Goal: Task Accomplishment & Management: Manage account settings

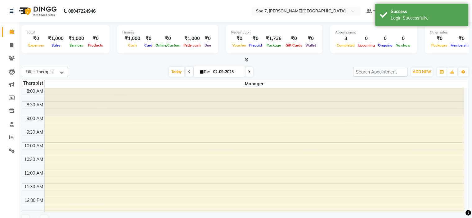
scroll to position [217, 0]
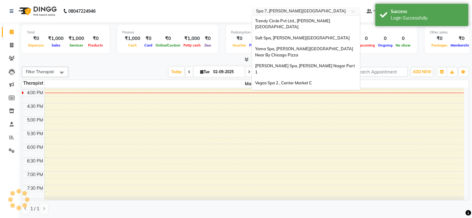
click at [281, 11] on input "text" at bounding box center [300, 12] width 90 height 6
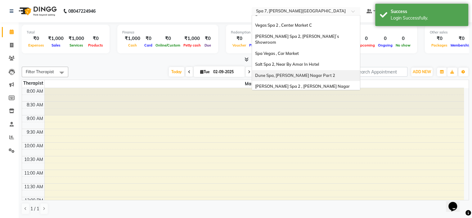
scroll to position [0, 0]
click at [290, 84] on span "[PERSON_NAME] Spa 2 , [PERSON_NAME] Nagar Part 2" at bounding box center [302, 89] width 95 height 11
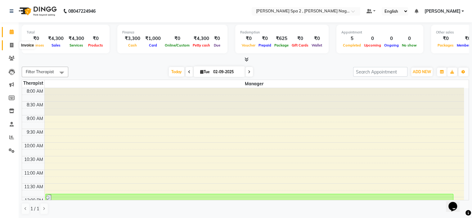
click at [9, 46] on span at bounding box center [11, 45] width 11 height 7
select select "service"
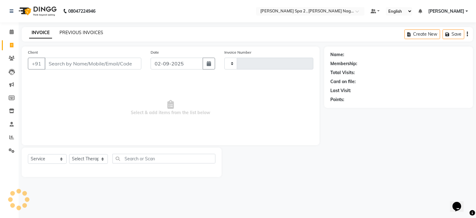
type input "1544"
select select "7611"
click at [74, 32] on link "PREVIOUS INVOICES" at bounding box center [82, 33] width 44 height 6
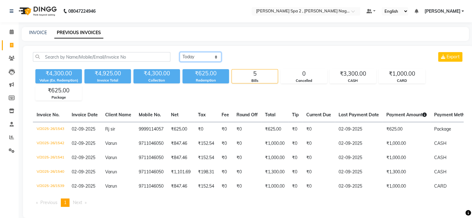
click at [192, 60] on select "Today Yesterday Custom Range" at bounding box center [200, 57] width 42 height 10
select select "yesterday"
click at [179, 52] on select "Today Yesterday Custom Range" at bounding box center [200, 57] width 42 height 10
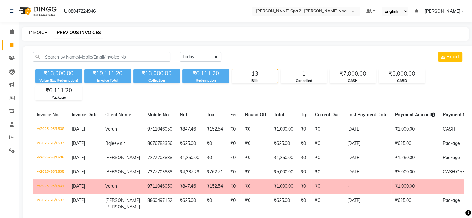
click at [40, 33] on link "INVOICE" at bounding box center [38, 33] width 18 height 6
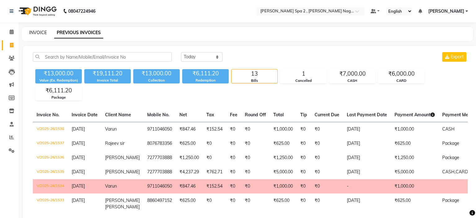
select select "7611"
select select "service"
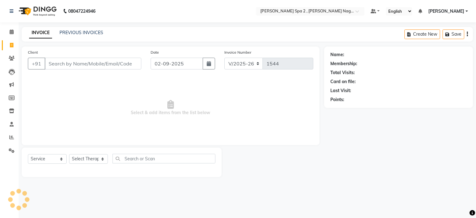
click at [89, 63] on input "Client" at bounding box center [93, 64] width 97 height 12
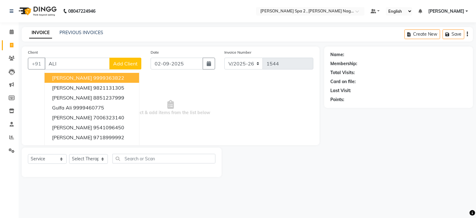
click at [94, 77] on ngb-highlight "9999363822" at bounding box center [108, 78] width 31 height 6
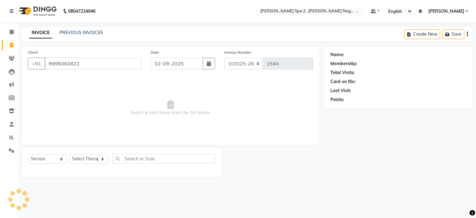
type input "9999363822"
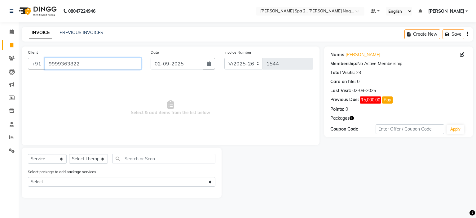
drag, startPoint x: 115, startPoint y: 64, endPoint x: 24, endPoint y: 62, distance: 90.9
click at [24, 62] on div "Client +91 9999363822" at bounding box center [84, 61] width 123 height 25
click at [11, 58] on icon at bounding box center [12, 58] width 6 height 5
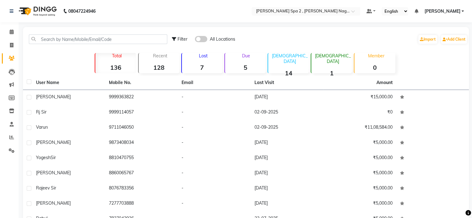
click at [202, 38] on span at bounding box center [201, 39] width 12 height 6
click at [195, 40] on input "checkbox" at bounding box center [195, 40] width 0 height 0
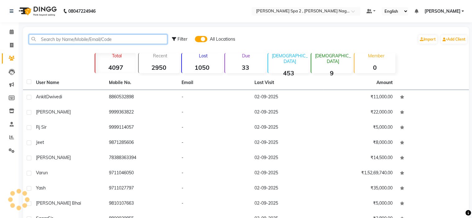
click at [148, 40] on input "text" at bounding box center [98, 39] width 138 height 10
click at [131, 38] on input "text" at bounding box center [98, 39] width 138 height 10
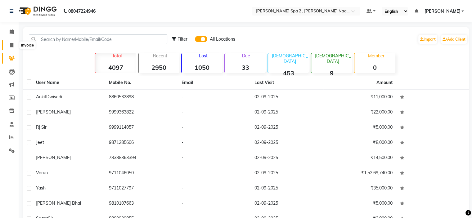
click at [12, 44] on icon at bounding box center [11, 45] width 3 height 5
select select "service"
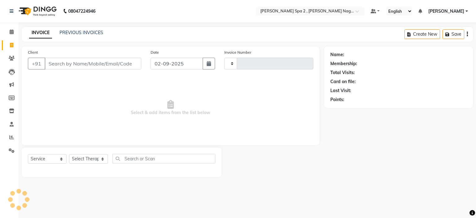
type input "1544"
select select "7611"
click at [99, 60] on input "Client" at bounding box center [93, 64] width 97 height 12
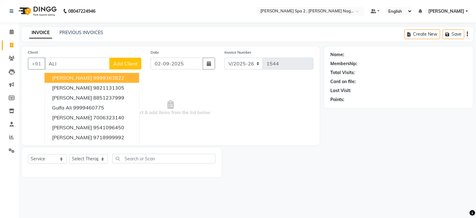
click at [93, 75] on ngb-highlight "9999363822" at bounding box center [108, 78] width 31 height 6
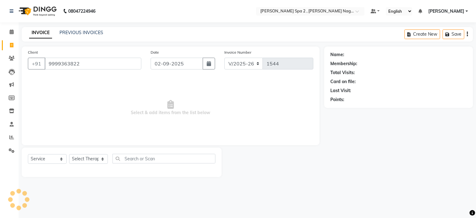
type input "9999363822"
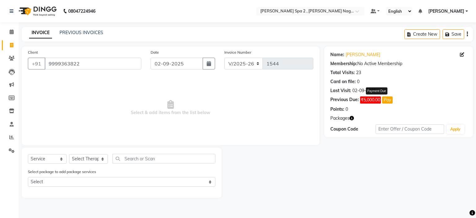
click at [389, 101] on button "Pay" at bounding box center [387, 99] width 11 height 7
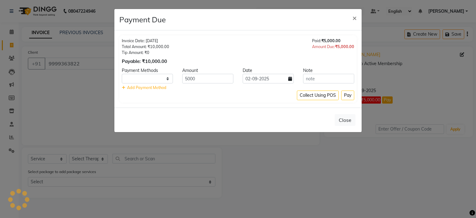
select select "1"
click at [348, 96] on button "Pay" at bounding box center [347, 96] width 13 height 10
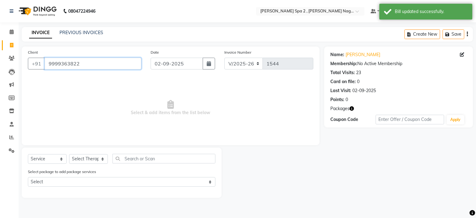
drag, startPoint x: 93, startPoint y: 65, endPoint x: 0, endPoint y: 75, distance: 93.5
click at [0, 75] on app-home "08047224946 Select Location × Eli Spa 2 , Lajpat Nagar Part 2 Default Panel My …" at bounding box center [238, 103] width 476 height 207
click at [11, 59] on icon at bounding box center [12, 58] width 6 height 5
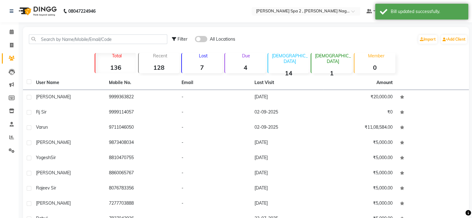
click at [206, 38] on span at bounding box center [201, 39] width 12 height 6
click at [195, 40] on input "checkbox" at bounding box center [195, 40] width 0 height 0
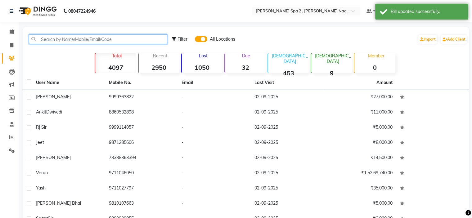
click at [125, 40] on input "text" at bounding box center [98, 39] width 138 height 10
paste input "9999363822"
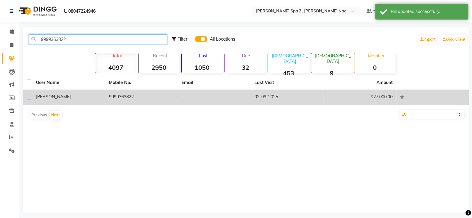
type input "9999363822"
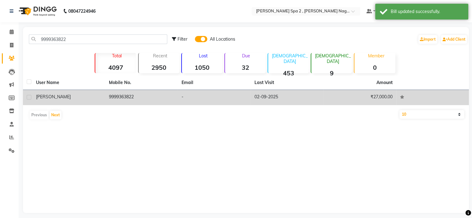
click at [300, 101] on td "02-09-2025" at bounding box center [286, 97] width 73 height 15
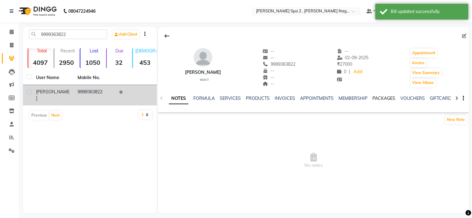
click at [373, 96] on link "PACKAGES" at bounding box center [383, 98] width 23 height 6
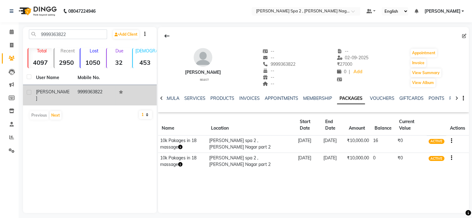
click at [452, 141] on td at bounding box center [457, 143] width 23 height 17
click at [448, 141] on button "button" at bounding box center [450, 140] width 4 height 7
click at [410, 132] on div "Redemption History" at bounding box center [420, 133] width 41 height 8
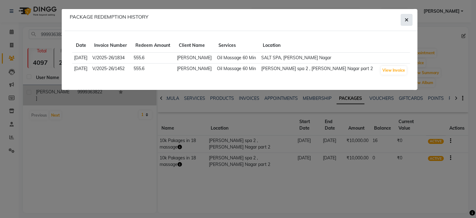
click at [407, 20] on icon "button" at bounding box center [407, 19] width 4 height 5
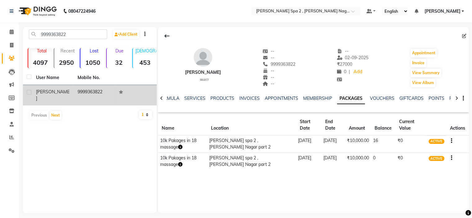
click at [450, 158] on icon "button" at bounding box center [450, 158] width 1 height 0
click at [411, 161] on div "Edit" at bounding box center [420, 162] width 41 height 8
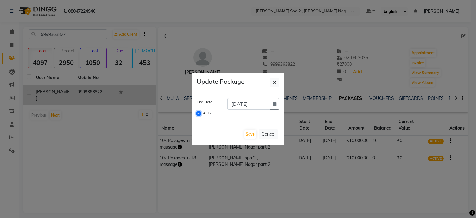
click at [198, 114] on input "Active" at bounding box center [199, 113] width 4 height 4
checkbox input "false"
click at [250, 134] on button "Save" at bounding box center [250, 134] width 12 height 9
checkbox input "false"
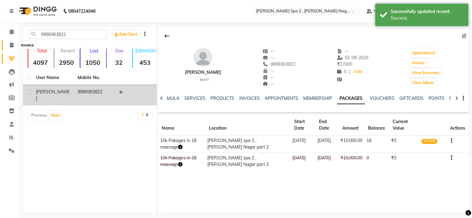
click at [14, 45] on span at bounding box center [11, 45] width 11 height 7
select select "7611"
select select "service"
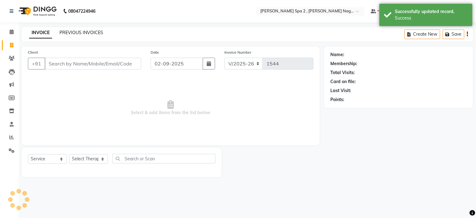
click at [91, 34] on link "PREVIOUS INVOICES" at bounding box center [82, 33] width 44 height 6
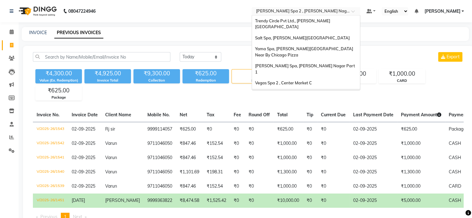
click at [314, 15] on ng-select "Select Location × Eli Spa 2 , Lajpat Nagar Part 2 Trendy Circle Pvt Ltd., Lajpa…" at bounding box center [305, 11] width 109 height 8
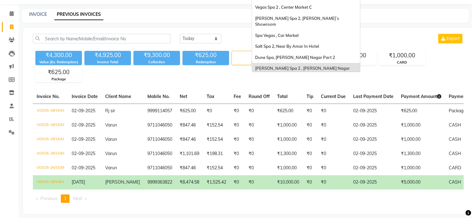
scroll to position [28, 0]
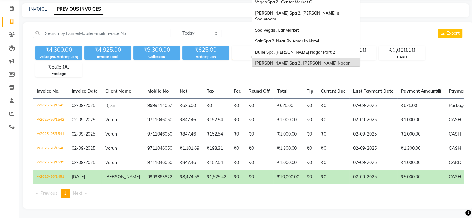
click at [294, 60] on span "[PERSON_NAME] Spa 2 , [PERSON_NAME] Nagar Part 2" at bounding box center [302, 65] width 95 height 11
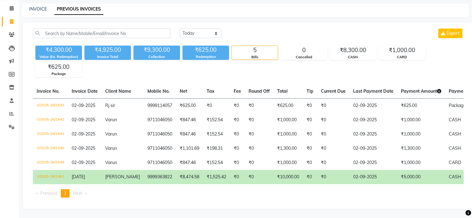
scroll to position [0, 0]
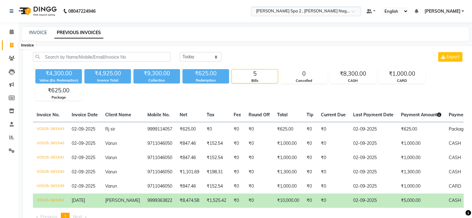
click at [8, 46] on span at bounding box center [11, 45] width 11 height 7
select select "service"
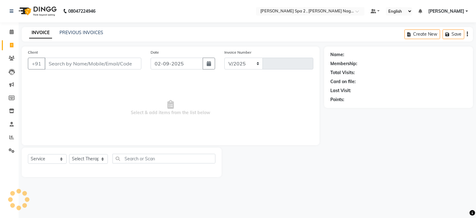
select select "7611"
type input "1544"
click at [90, 34] on link "PREVIOUS INVOICES" at bounding box center [82, 33] width 44 height 6
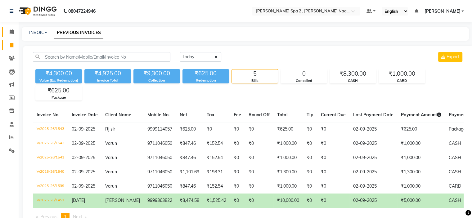
click at [8, 35] on span at bounding box center [11, 32] width 11 height 7
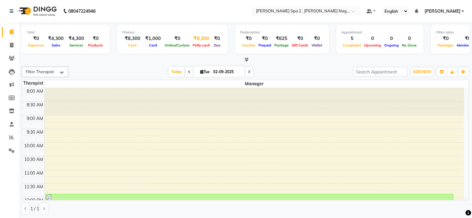
click at [197, 45] on span "Petty cash" at bounding box center [201, 45] width 20 height 4
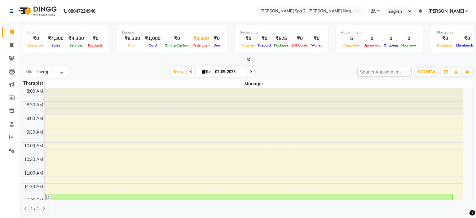
select select "6741"
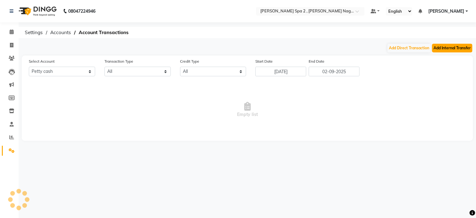
click at [445, 49] on button "Add Internal Transfer" at bounding box center [452, 48] width 40 height 9
select select "internal transfer"
select select "6741"
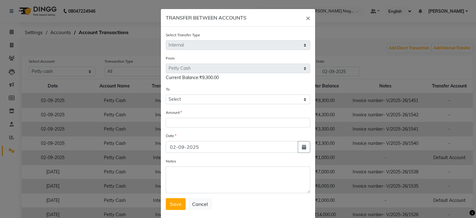
click at [180, 105] on form "Select Transfer Type Select Direct Internal From Select Petty Cash Default Acco…" at bounding box center [238, 121] width 144 height 178
click at [185, 100] on select "Select Petty Cash Default Account" at bounding box center [238, 100] width 144 height 10
select select "6742"
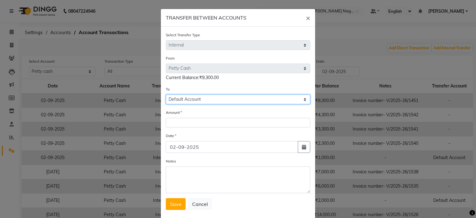
click at [166, 95] on select "Select Petty Cash Default Account" at bounding box center [238, 100] width 144 height 10
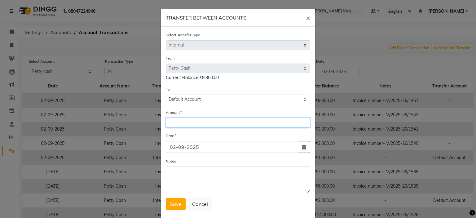
click at [186, 125] on input "number" at bounding box center [238, 123] width 144 height 10
type input "1000"
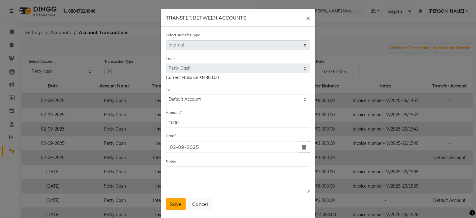
click at [173, 202] on button "Save" at bounding box center [176, 204] width 20 height 12
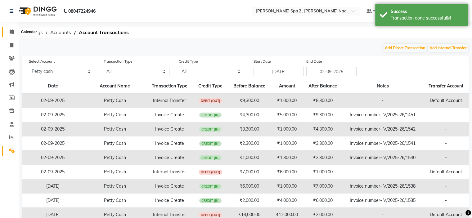
click at [10, 31] on icon at bounding box center [12, 31] width 4 height 5
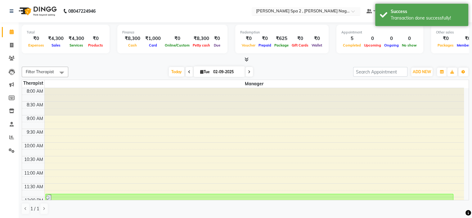
click at [290, 12] on input "text" at bounding box center [300, 12] width 90 height 6
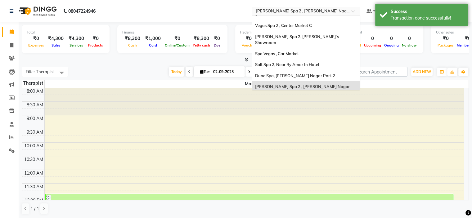
scroll to position [26, 0]
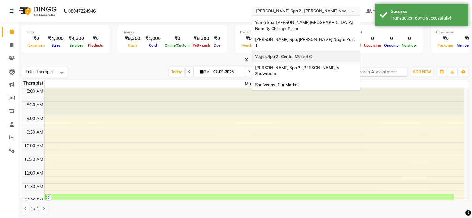
click at [294, 54] on span "Vegas Spa 2 , Center Market C" at bounding box center [283, 56] width 57 height 5
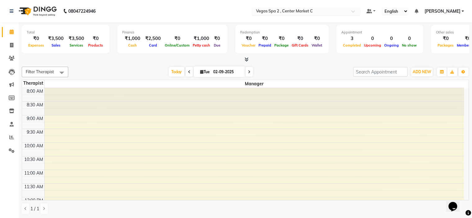
click at [308, 11] on input "text" at bounding box center [300, 12] width 90 height 6
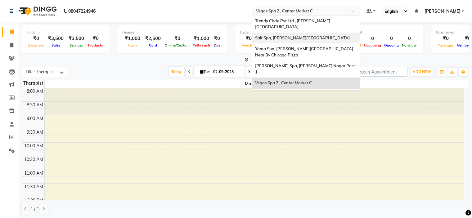
click at [317, 33] on div "Salt Spa, [PERSON_NAME][GEOGRAPHIC_DATA]" at bounding box center [306, 38] width 108 height 11
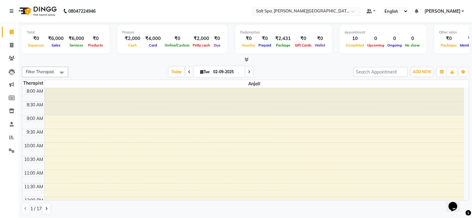
click at [309, 11] on input "text" at bounding box center [300, 12] width 90 height 6
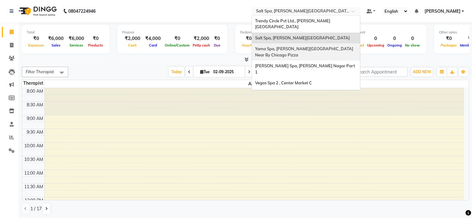
click at [291, 46] on span "Yama Spa, [PERSON_NAME][GEOGRAPHIC_DATA] Near By Chicago Pizza" at bounding box center [304, 51] width 99 height 11
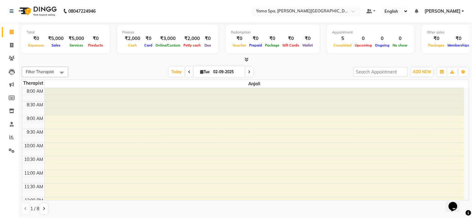
click at [315, 14] on input "text" at bounding box center [300, 12] width 90 height 6
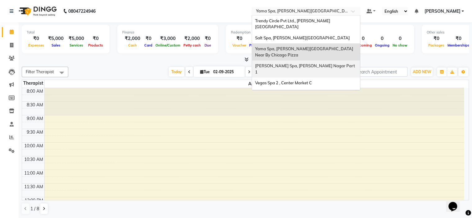
click at [297, 63] on span "[PERSON_NAME] Spa, [PERSON_NAME] Nagar Part 1" at bounding box center [305, 68] width 101 height 11
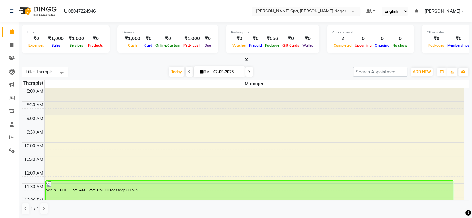
click at [297, 13] on input "text" at bounding box center [300, 12] width 90 height 6
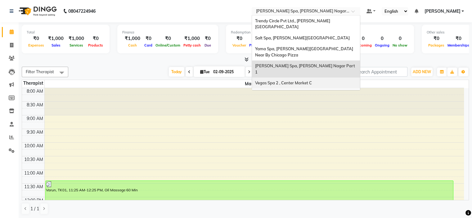
click at [304, 80] on span "Vegas Spa 2 , Center Market C" at bounding box center [283, 82] width 57 height 5
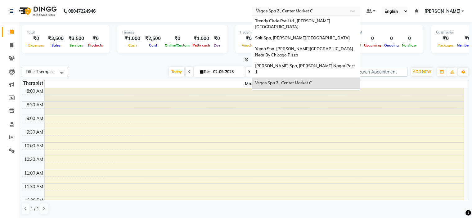
click at [295, 11] on input "text" at bounding box center [300, 12] width 90 height 6
click at [304, 91] on span "[PERSON_NAME] Spa 2, [PERSON_NAME]`s Showroom" at bounding box center [297, 96] width 85 height 11
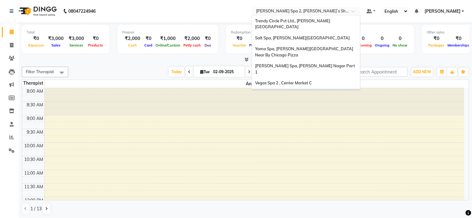
click at [287, 9] on input "text" at bounding box center [300, 12] width 90 height 6
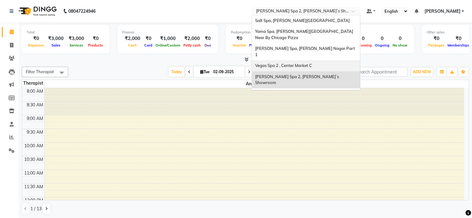
scroll to position [31, 0]
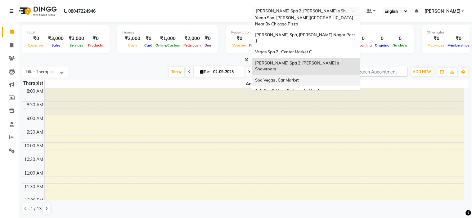
click at [316, 75] on div "Spa Vegas , Car Market" at bounding box center [306, 80] width 108 height 11
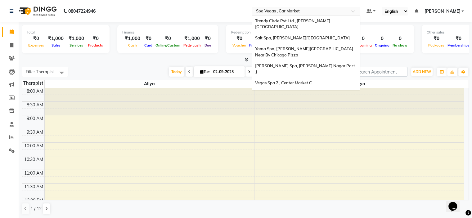
click at [298, 11] on input "text" at bounding box center [300, 12] width 90 height 6
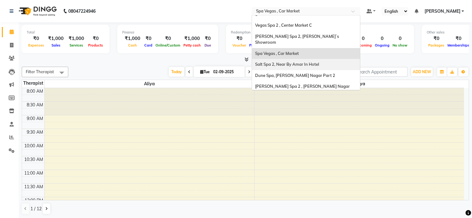
click at [314, 59] on div "Salt Spa 2, Near By Amar In Hotel" at bounding box center [306, 64] width 108 height 11
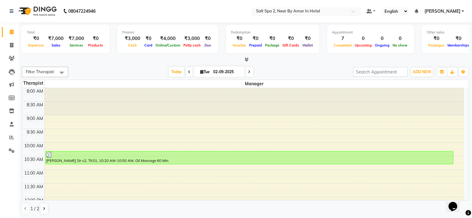
click at [325, 9] on input "text" at bounding box center [300, 12] width 90 height 6
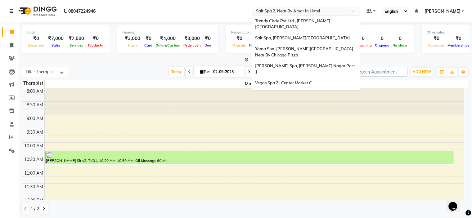
scroll to position [58, 0]
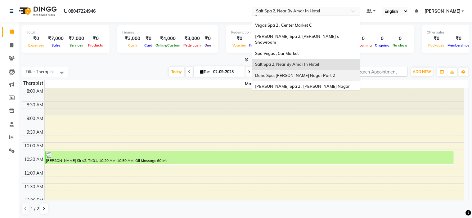
click at [324, 70] on div "Dune Spa, [PERSON_NAME] Nagar Part 2" at bounding box center [306, 75] width 108 height 11
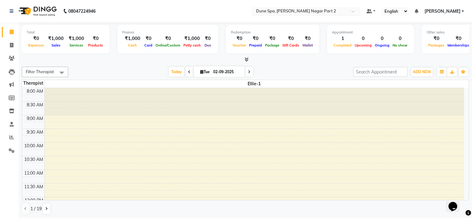
click at [316, 12] on input "text" at bounding box center [300, 12] width 90 height 6
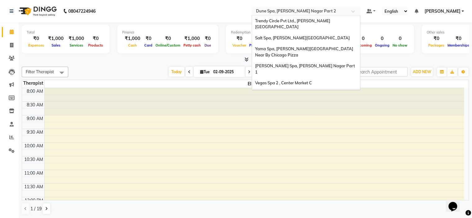
scroll to position [58, 0]
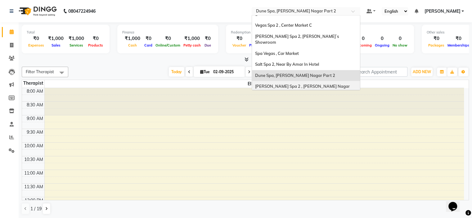
click at [331, 81] on div "[PERSON_NAME] Spa 2 , [PERSON_NAME] Nagar Part 2" at bounding box center [306, 89] width 108 height 17
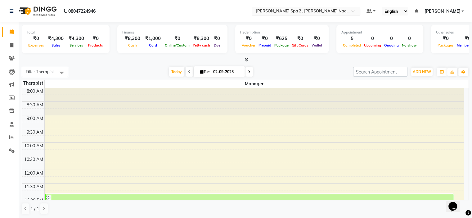
click at [320, 11] on input "text" at bounding box center [300, 12] width 90 height 6
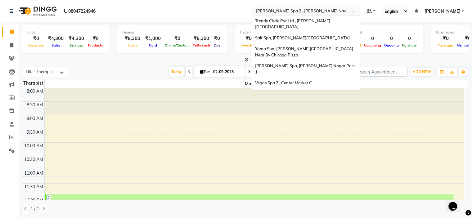
scroll to position [58, 0]
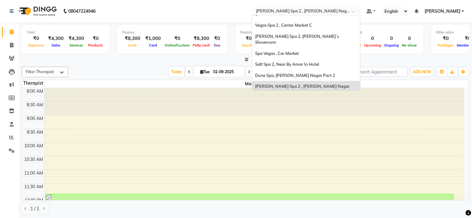
click at [324, 101] on span "[PERSON_NAME], [PERSON_NAME] Nagar Part 1" at bounding box center [302, 103] width 95 height 5
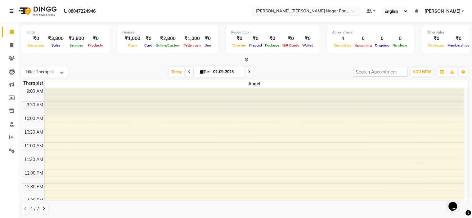
click at [303, 11] on input "text" at bounding box center [300, 12] width 90 height 6
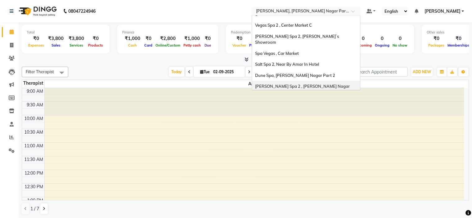
scroll to position [57, 0]
click at [312, 109] on div "Spa 7, [PERSON_NAME][GEOGRAPHIC_DATA]" at bounding box center [306, 114] width 108 height 11
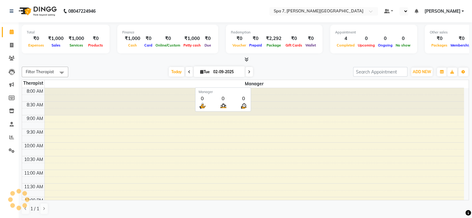
select select "en"
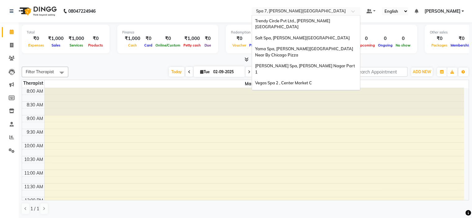
click at [332, 9] on input "text" at bounding box center [300, 12] width 90 height 6
click at [291, 63] on span "[PERSON_NAME] Spa, [PERSON_NAME] Nagar Part 1" at bounding box center [305, 68] width 101 height 11
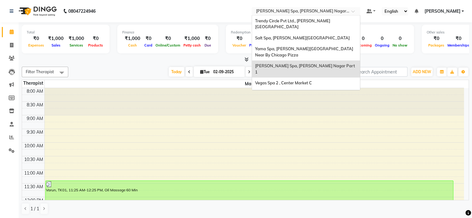
click at [298, 11] on input "text" at bounding box center [300, 12] width 90 height 6
click at [305, 33] on div "Salt Spa, Lajpat Nagar" at bounding box center [306, 38] width 108 height 11
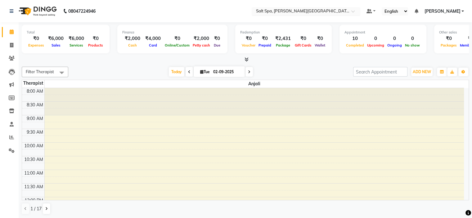
click at [292, 13] on input "text" at bounding box center [300, 12] width 90 height 6
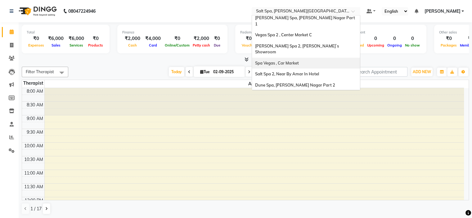
scroll to position [57, 0]
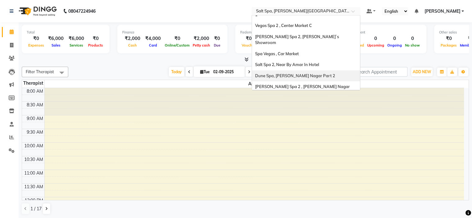
click at [287, 73] on span "Dune Spa, [PERSON_NAME] Nagar Part 2" at bounding box center [295, 75] width 80 height 5
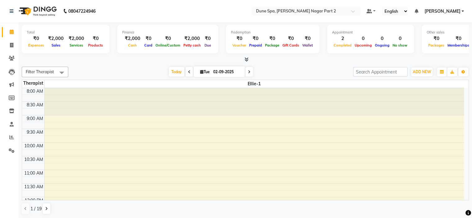
click at [130, 39] on div "₹2,000" at bounding box center [132, 38] width 20 height 7
click at [12, 32] on icon at bounding box center [12, 31] width 4 height 5
click at [13, 43] on span at bounding box center [11, 45] width 11 height 7
select select "service"
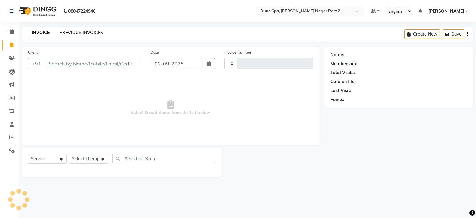
type input "1306"
click at [77, 30] on link "PREVIOUS INVOICES" at bounding box center [82, 33] width 44 height 6
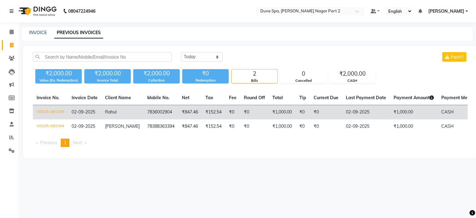
click at [349, 114] on td "02-09-2025" at bounding box center [366, 112] width 48 height 15
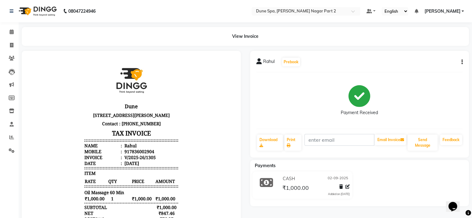
click at [461, 62] on icon "button" at bounding box center [461, 62] width 1 height 0
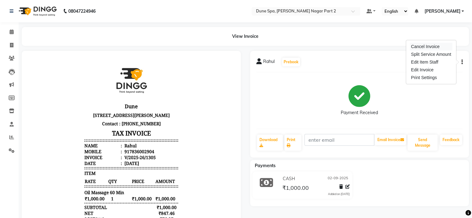
click at [433, 49] on div "Cancel Invoice" at bounding box center [430, 47] width 42 height 8
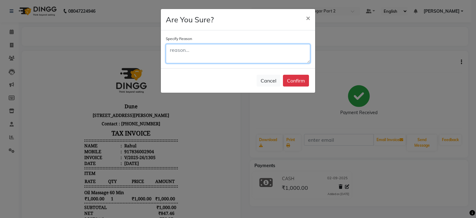
click at [233, 55] on textarea at bounding box center [238, 53] width 144 height 19
type textarea "REFUND"
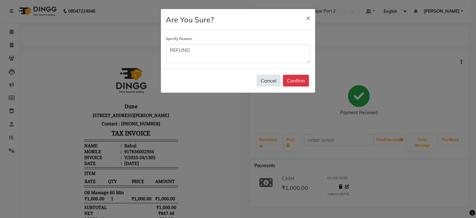
click at [280, 83] on button "Cancel" at bounding box center [269, 81] width 24 height 12
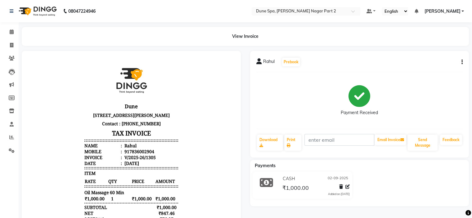
click at [461, 62] on icon "button" at bounding box center [461, 62] width 1 height 0
click at [420, 46] on div "Cancel Invoice" at bounding box center [430, 47] width 42 height 8
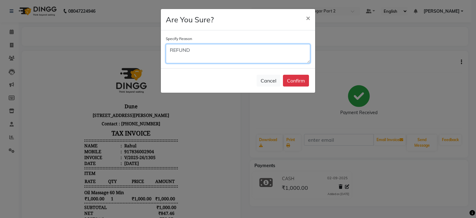
click at [231, 57] on textarea "REFUND" at bounding box center [238, 53] width 144 height 19
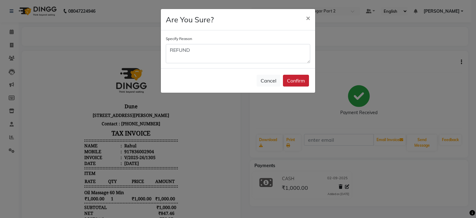
click at [293, 82] on button "Confirm" at bounding box center [296, 81] width 26 height 12
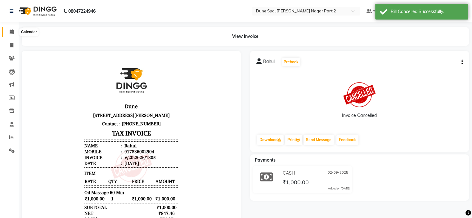
click at [11, 33] on icon at bounding box center [12, 31] width 4 height 5
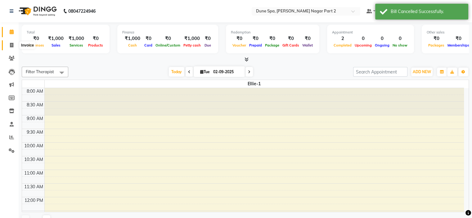
click at [11, 43] on icon at bounding box center [11, 45] width 3 height 5
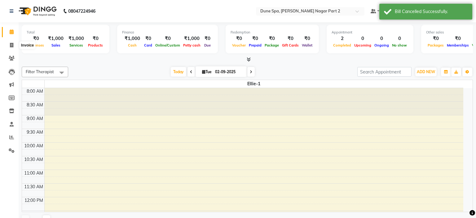
select select "service"
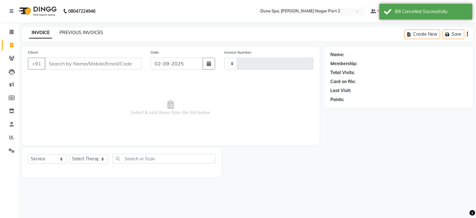
type input "1306"
select select "7601"
click at [77, 30] on link "PREVIOUS INVOICES" at bounding box center [82, 33] width 44 height 6
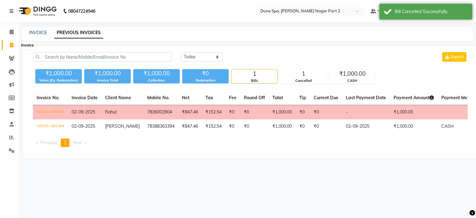
click at [12, 45] on icon at bounding box center [11, 45] width 3 height 5
select select "7601"
select select "service"
